Goal: Information Seeking & Learning: Learn about a topic

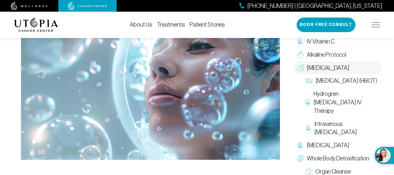
scroll to position [174, 0]
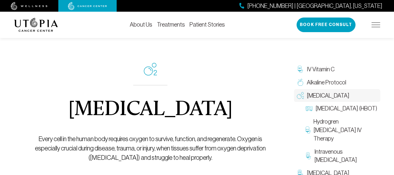
click at [38, 4] on img at bounding box center [29, 6] width 37 height 8
